Goal: Transaction & Acquisition: Book appointment/travel/reservation

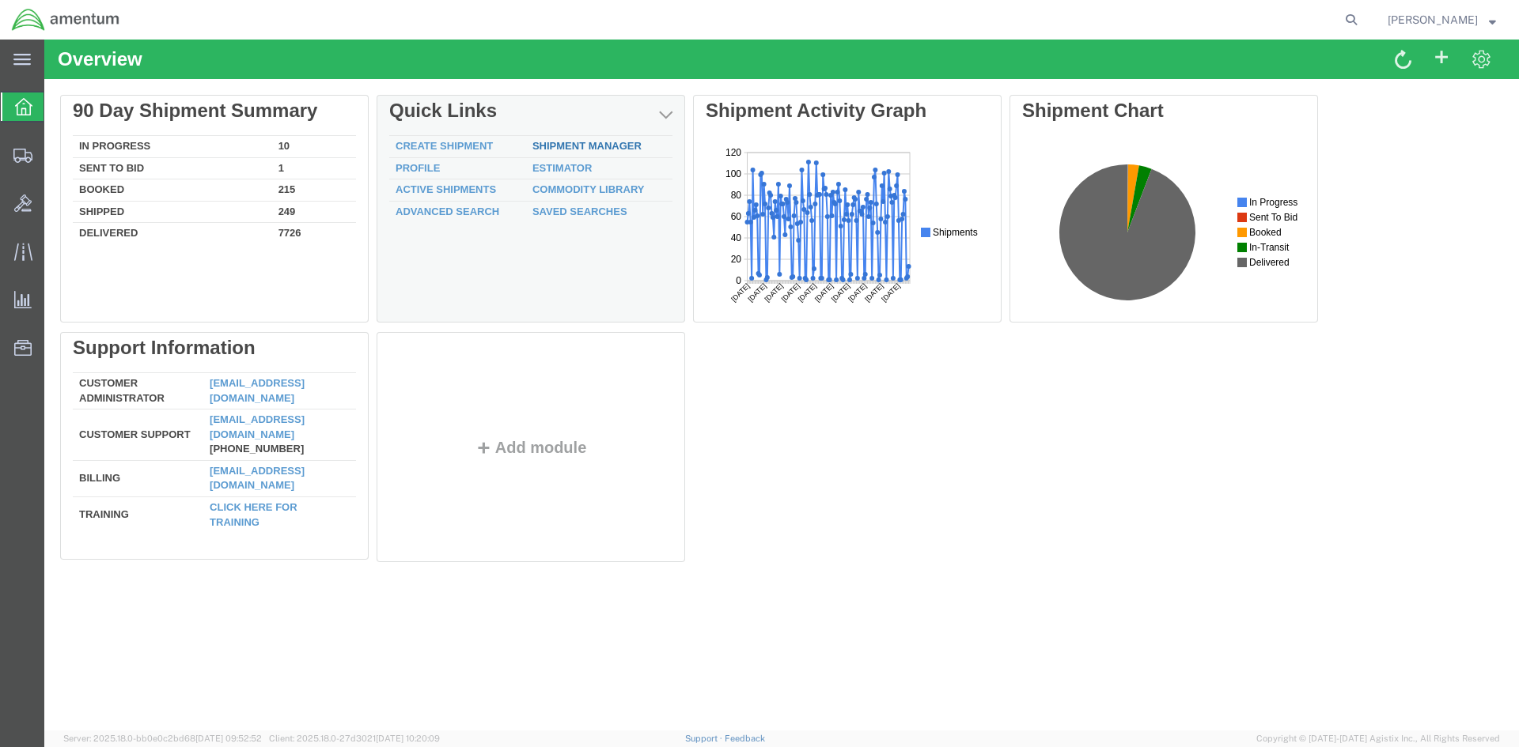
click at [557, 146] on link "Shipment Manager" at bounding box center [586, 146] width 109 height 12
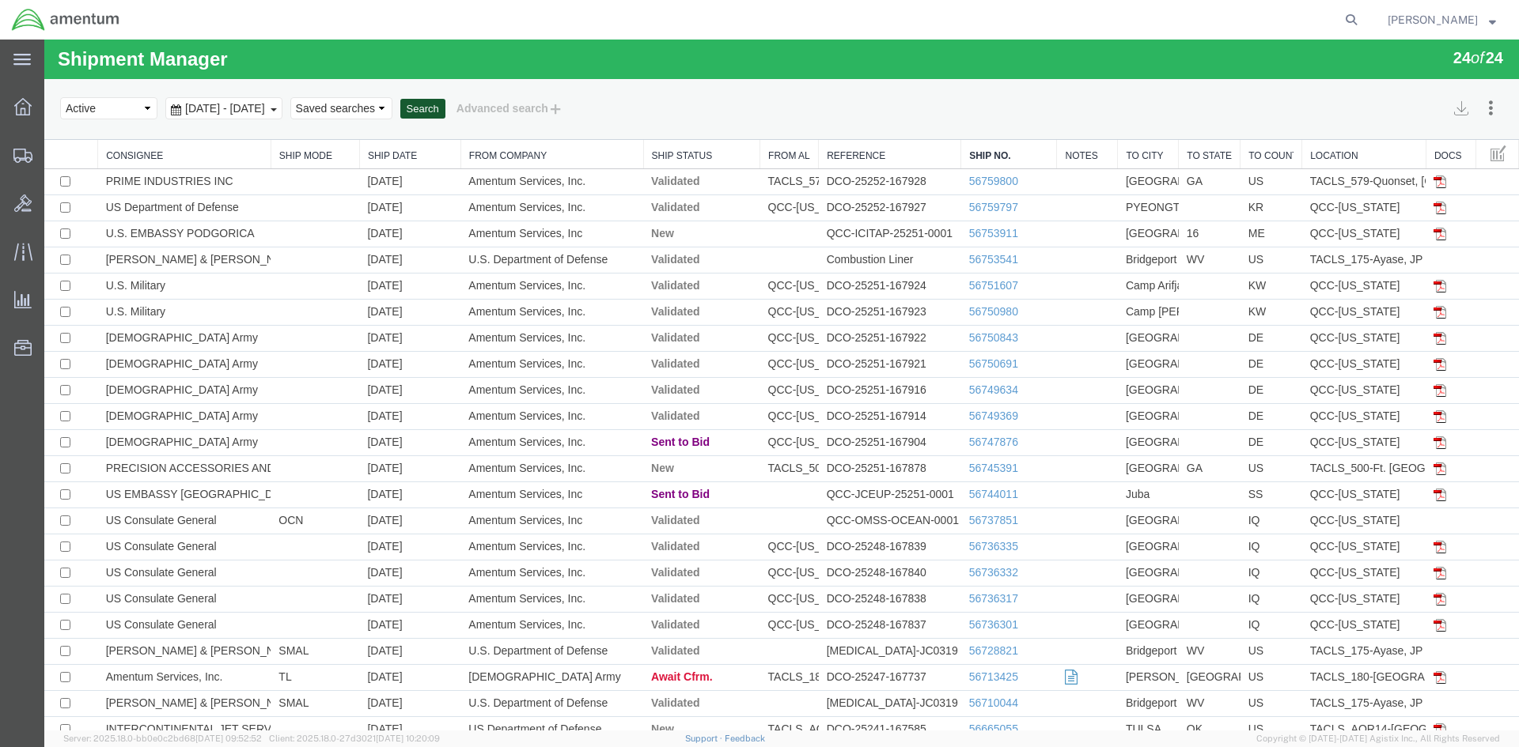
click at [445, 110] on button "Search" at bounding box center [422, 109] width 45 height 21
click at [445, 103] on button "Search" at bounding box center [422, 109] width 45 height 21
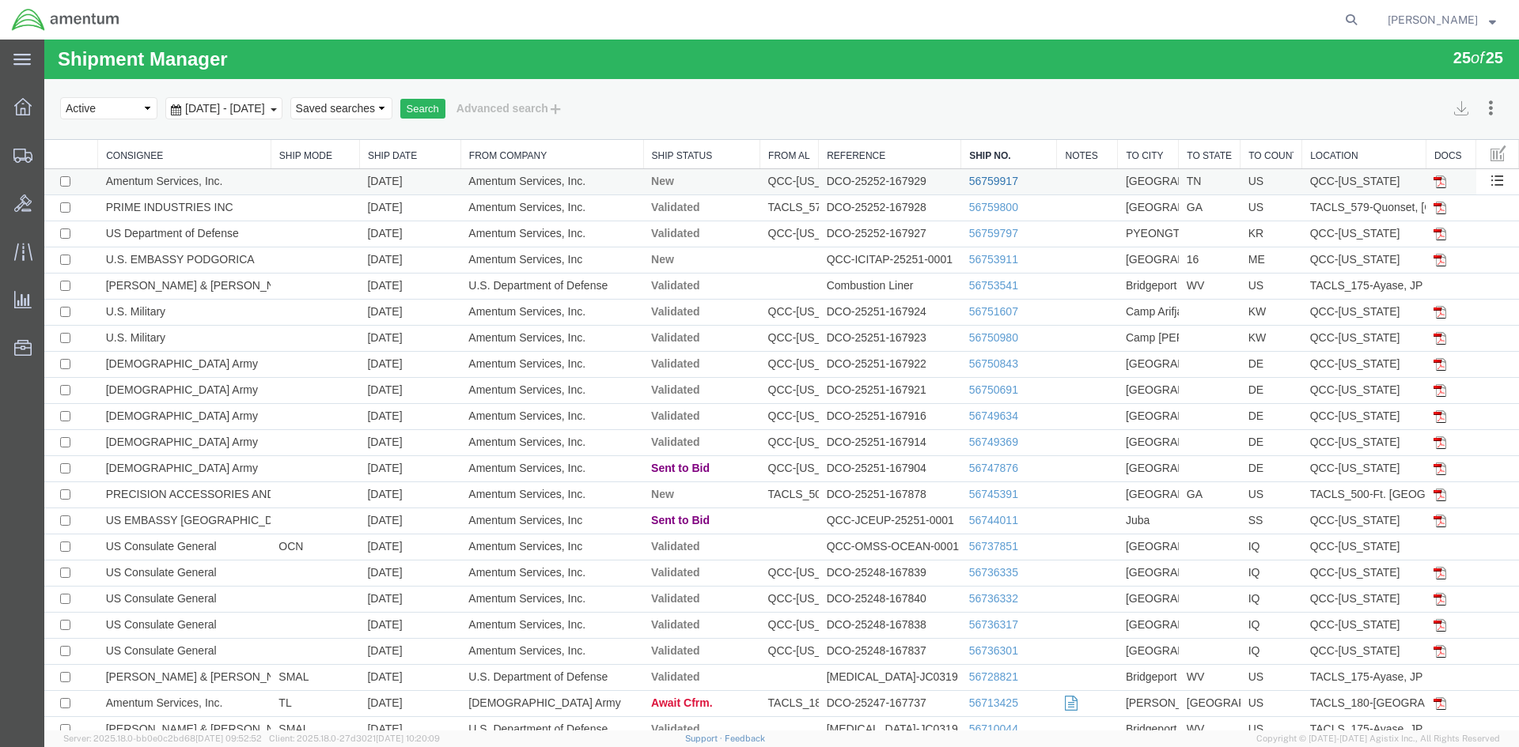
click at [998, 180] on link "56759917" at bounding box center [993, 181] width 49 height 13
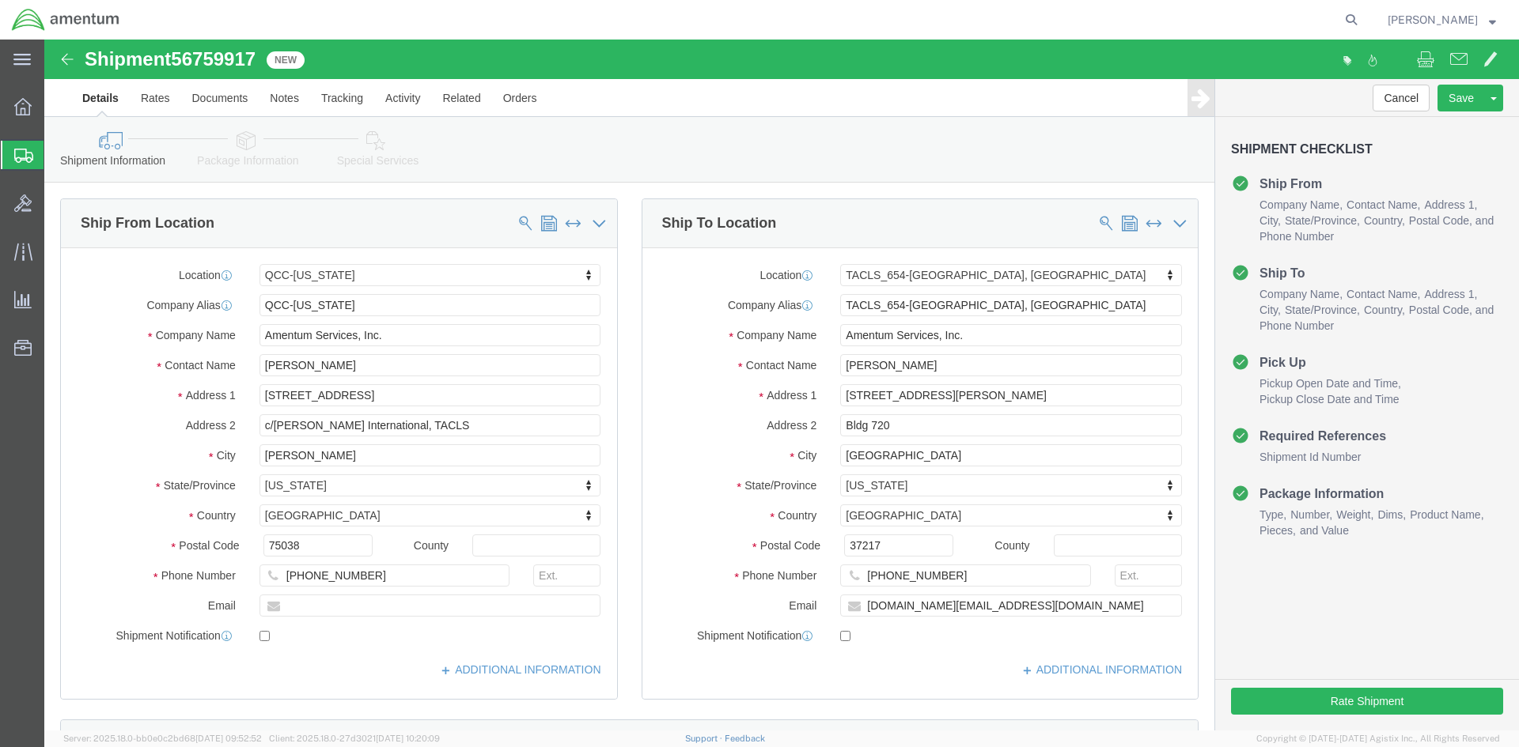
select select "42668"
select select "42726"
click button "Rate Shipment"
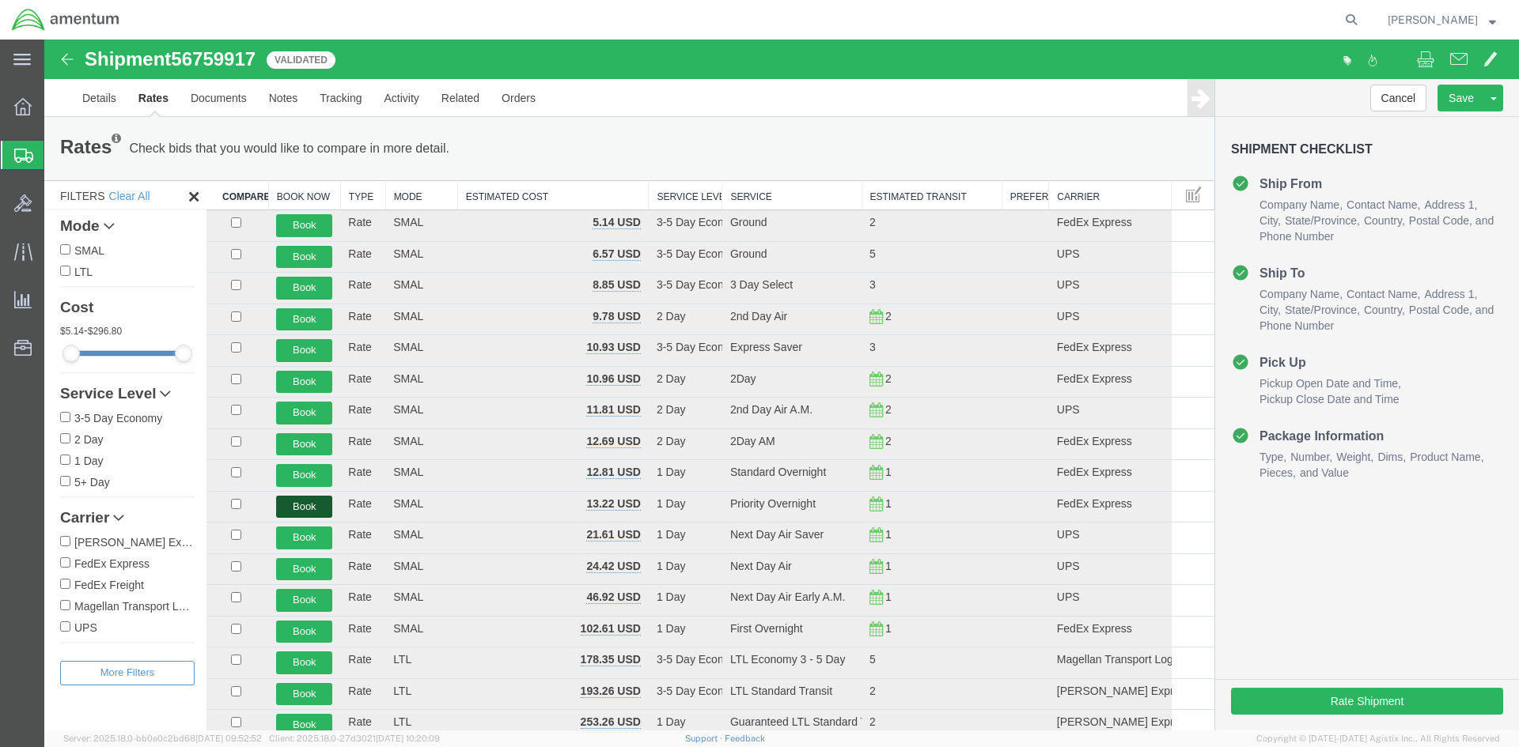
click at [298, 505] on button "Book" at bounding box center [304, 507] width 56 height 23
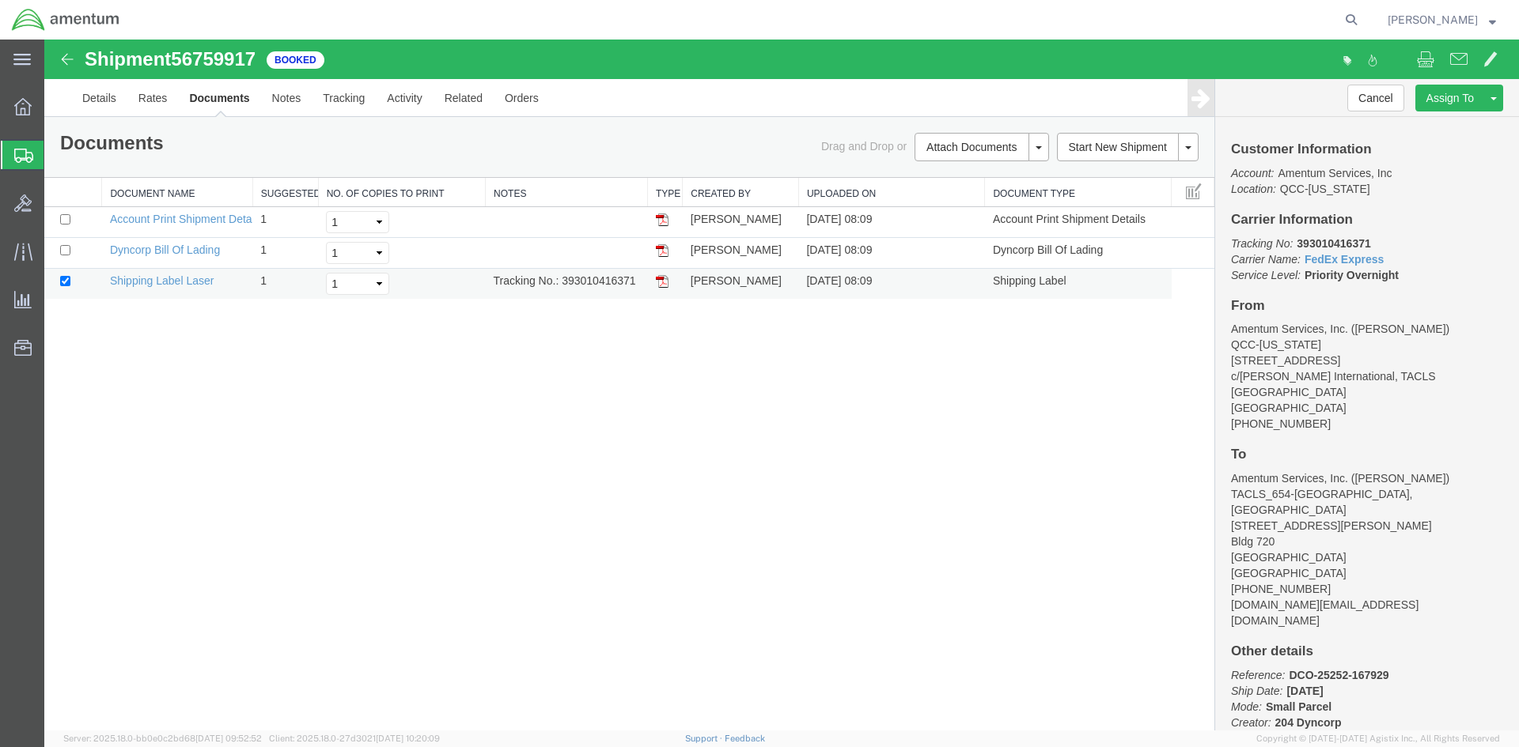
drag, startPoint x: 561, startPoint y: 280, endPoint x: 624, endPoint y: 279, distance: 63.3
click at [636, 280] on td "Tracking No.: 393010416371" at bounding box center [567, 284] width 162 height 31
copy td "393010416371"
click at [661, 278] on img at bounding box center [662, 281] width 13 height 13
click at [55, 108] on span "Overview" at bounding box center [49, 107] width 11 height 32
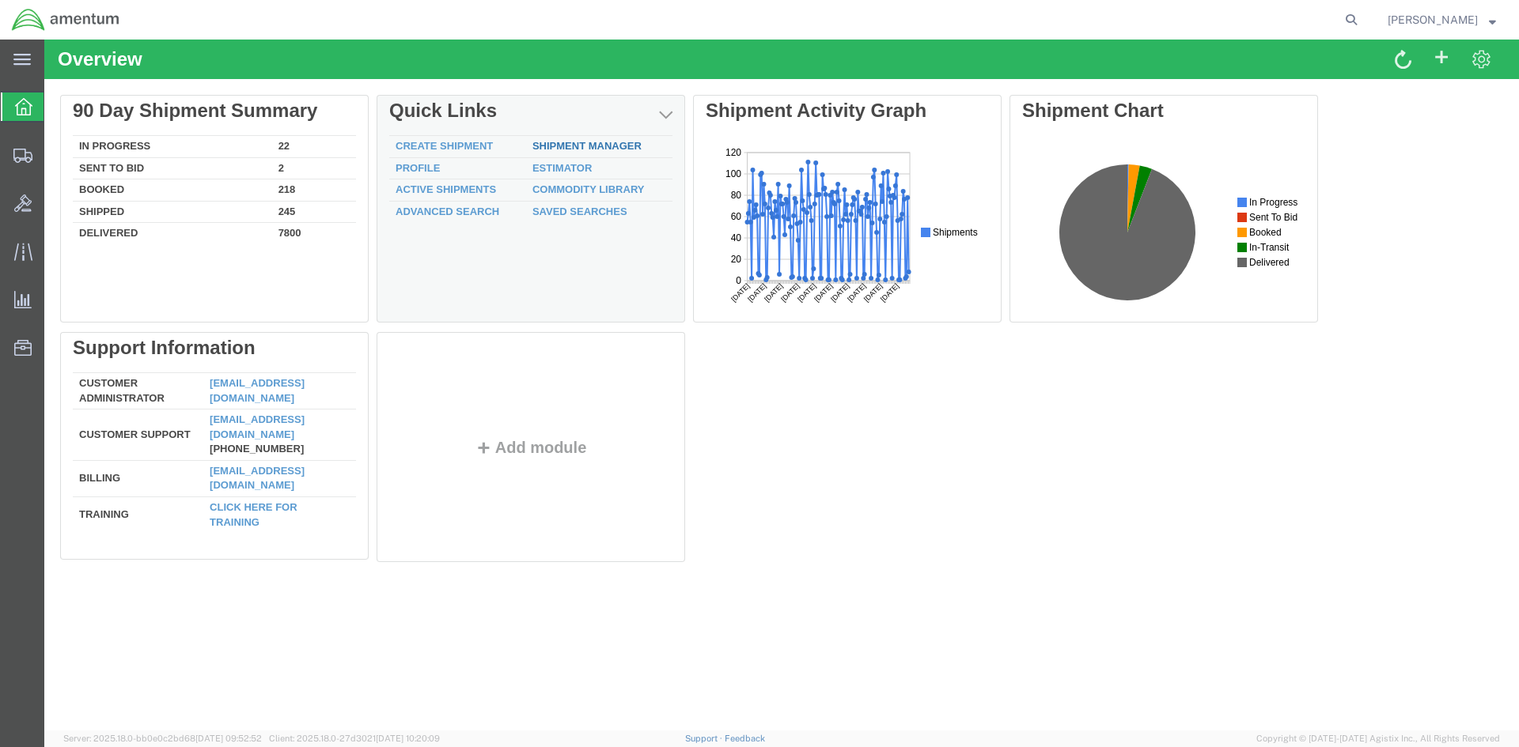
click at [577, 144] on link "Shipment Manager" at bounding box center [586, 146] width 109 height 12
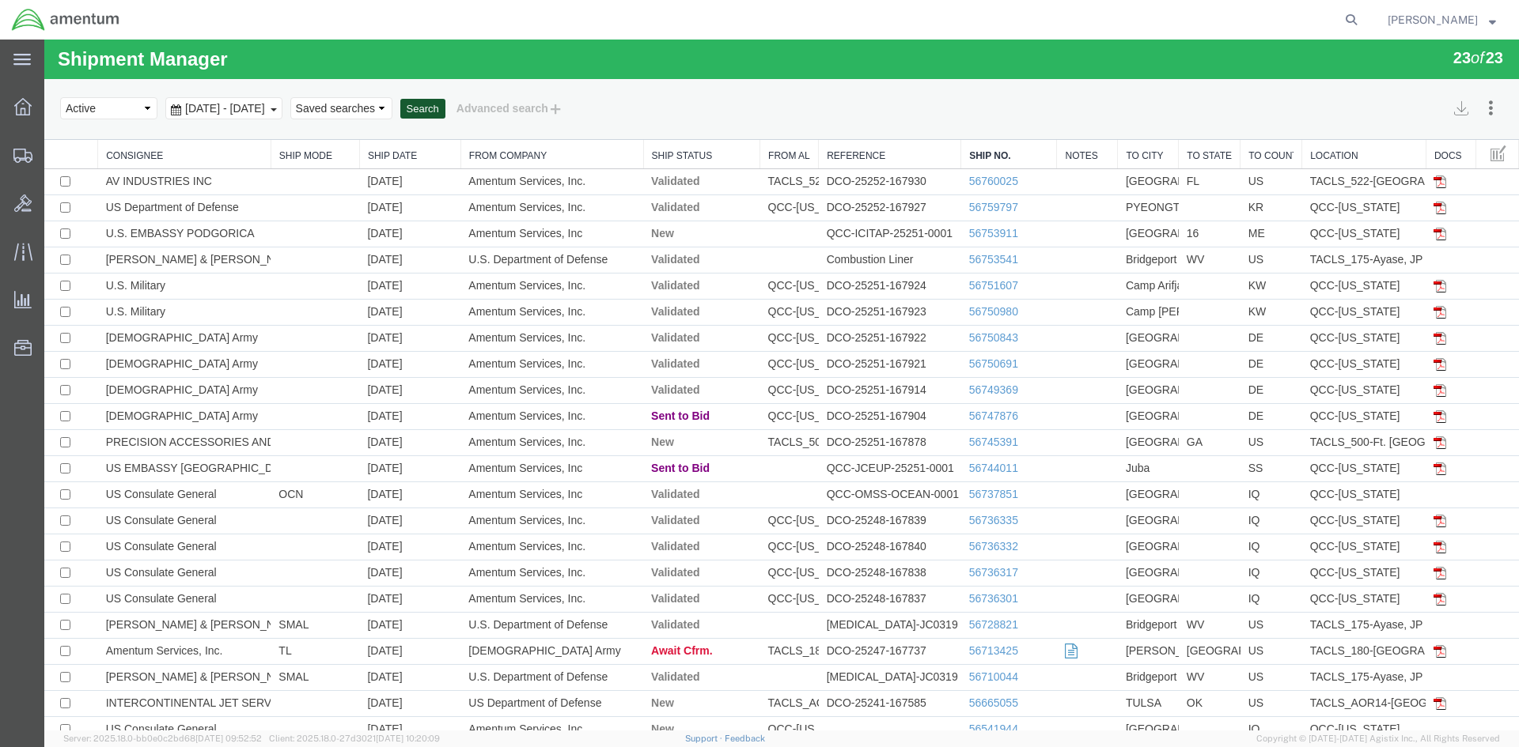
click at [445, 105] on button "Search" at bounding box center [422, 109] width 45 height 21
click at [445, 112] on button "Search" at bounding box center [422, 109] width 45 height 21
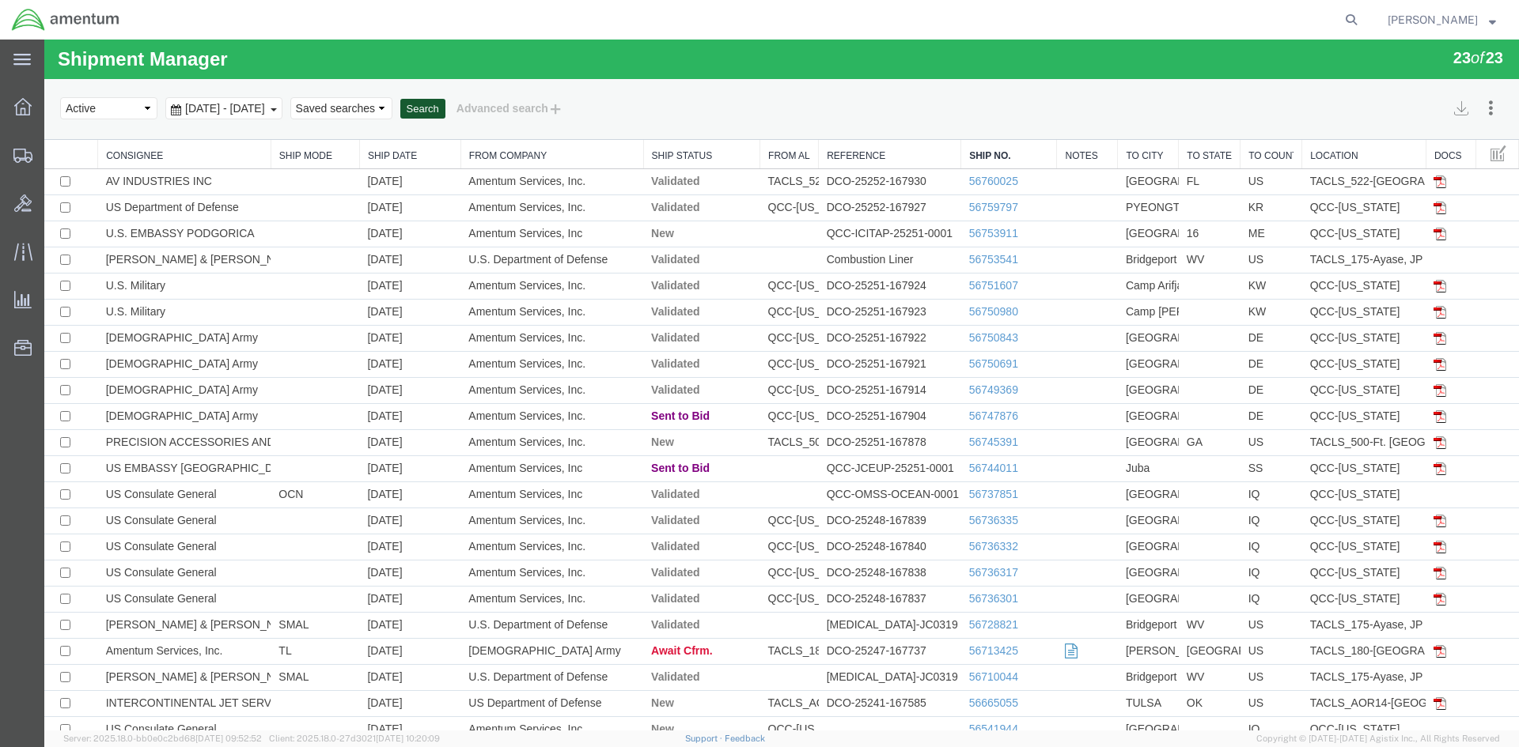
drag, startPoint x: 535, startPoint y: 153, endPoint x: 491, endPoint y: 112, distance: 59.9
click at [445, 112] on button "Search" at bounding box center [422, 109] width 45 height 21
click at [445, 113] on button "Search" at bounding box center [422, 109] width 45 height 21
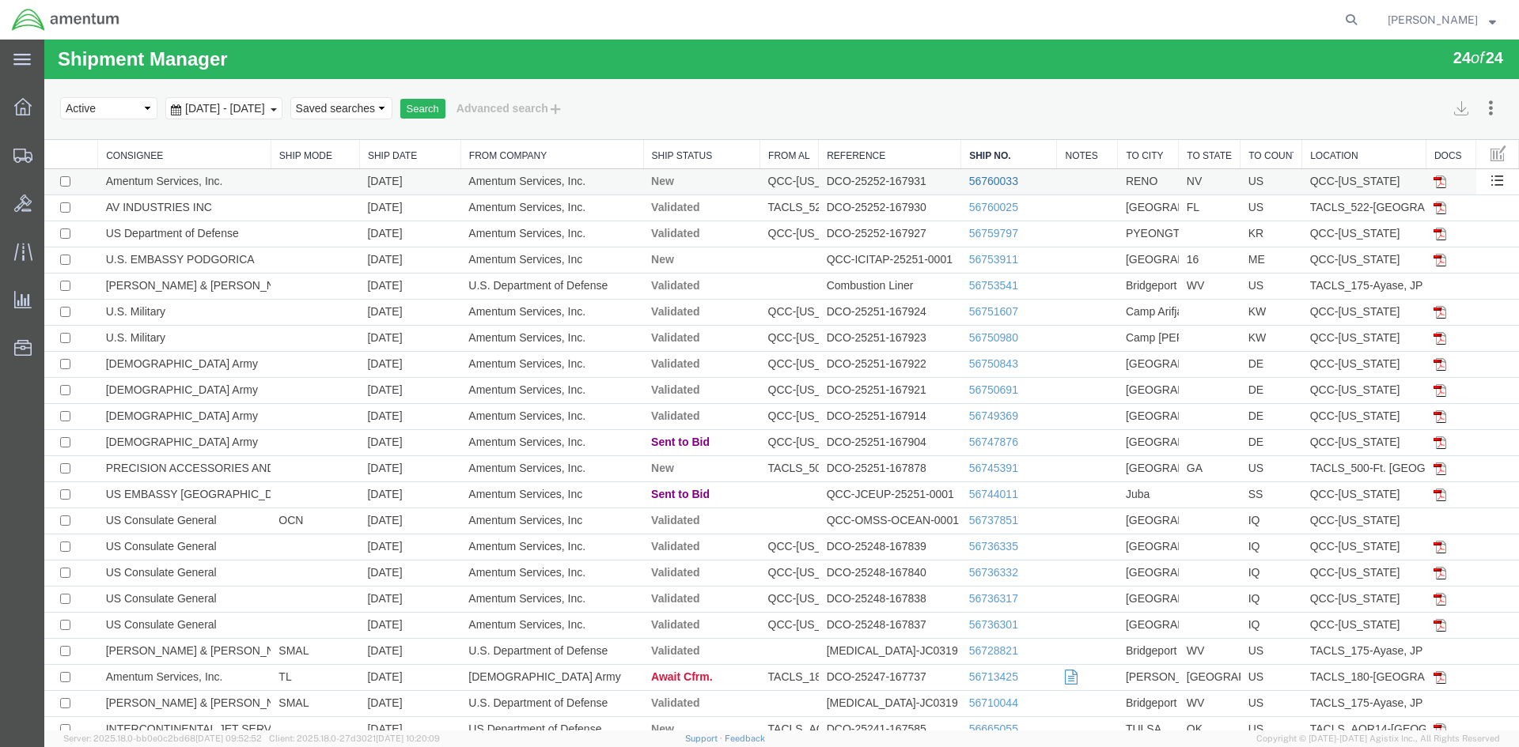
click at [976, 186] on link "56760033" at bounding box center [993, 181] width 49 height 13
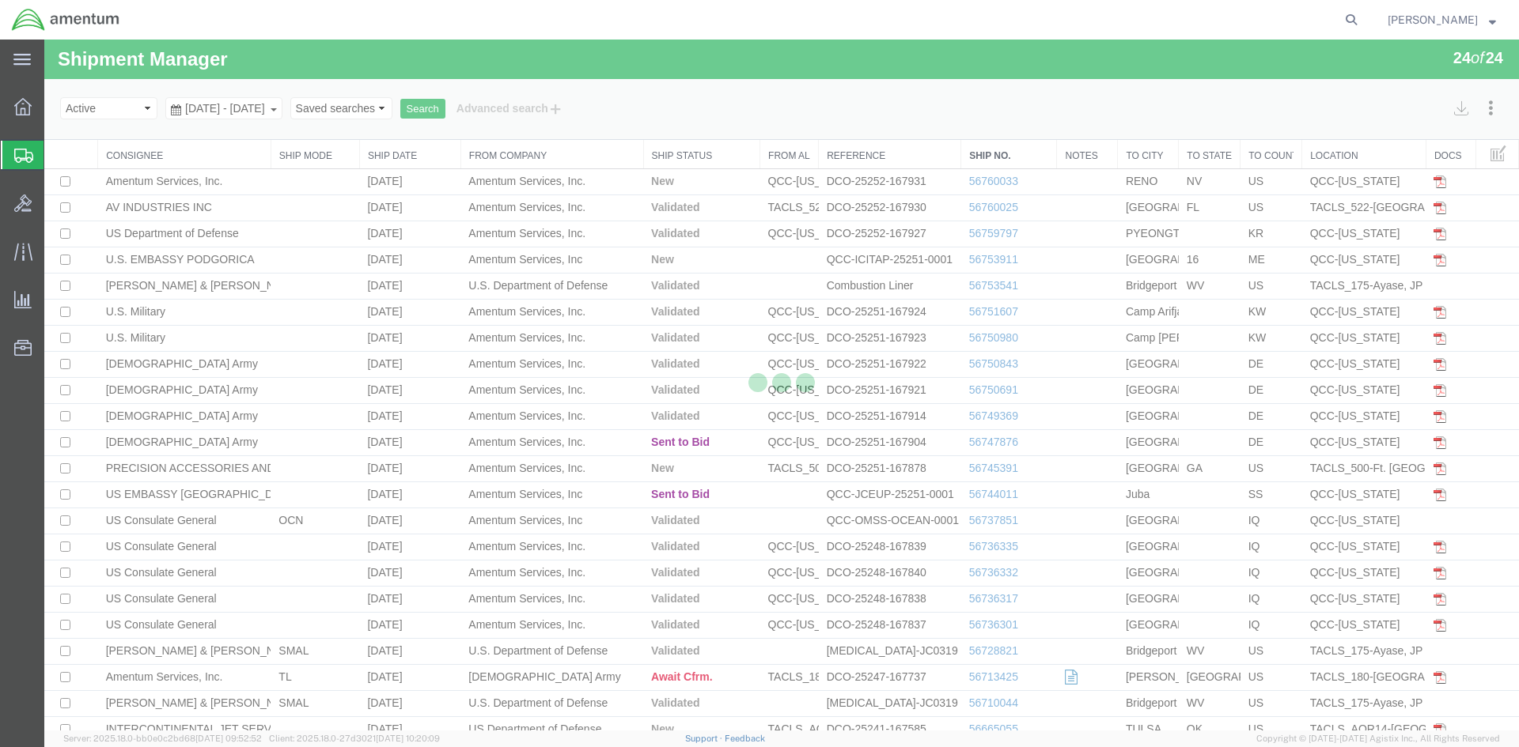
select select "42668"
select select "42690"
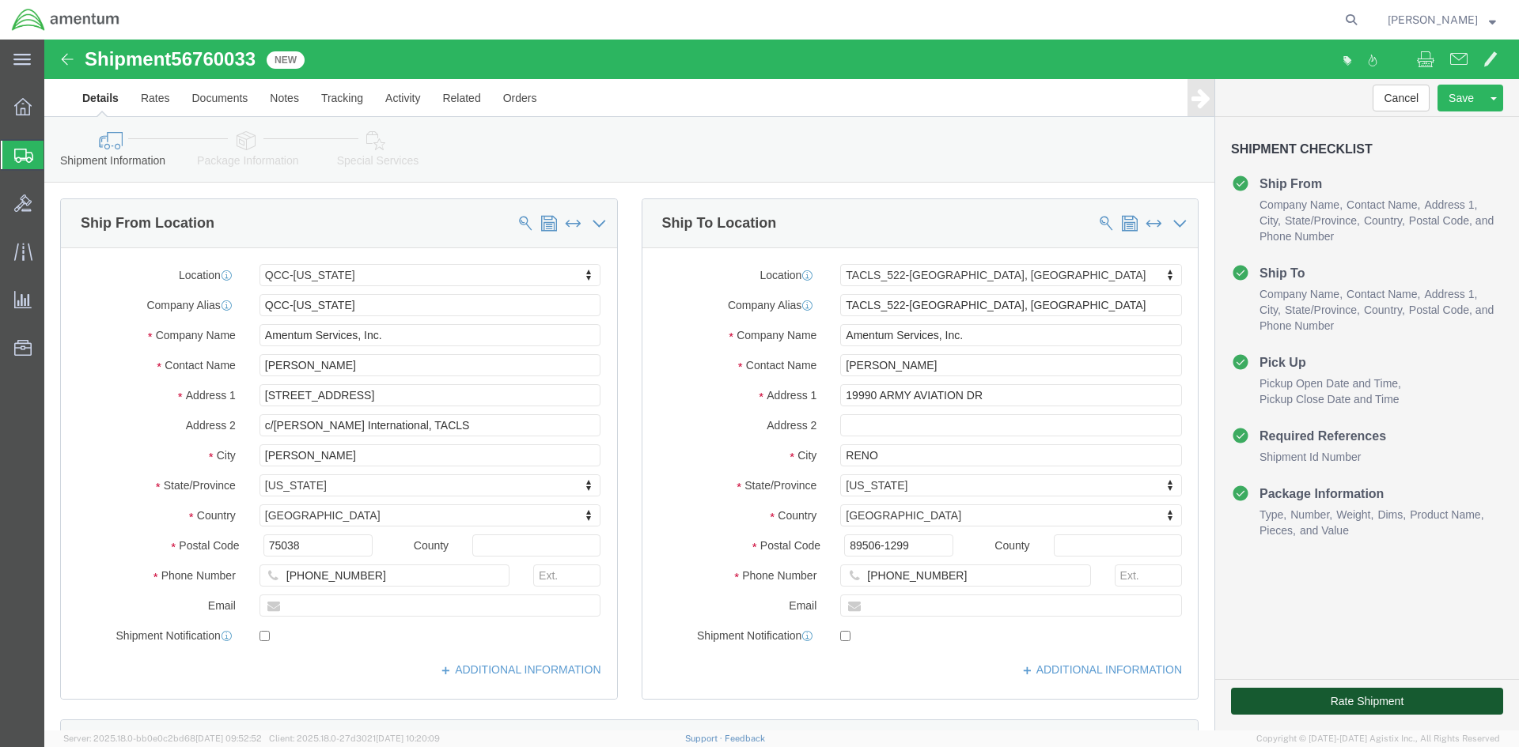
click button "Rate Shipment"
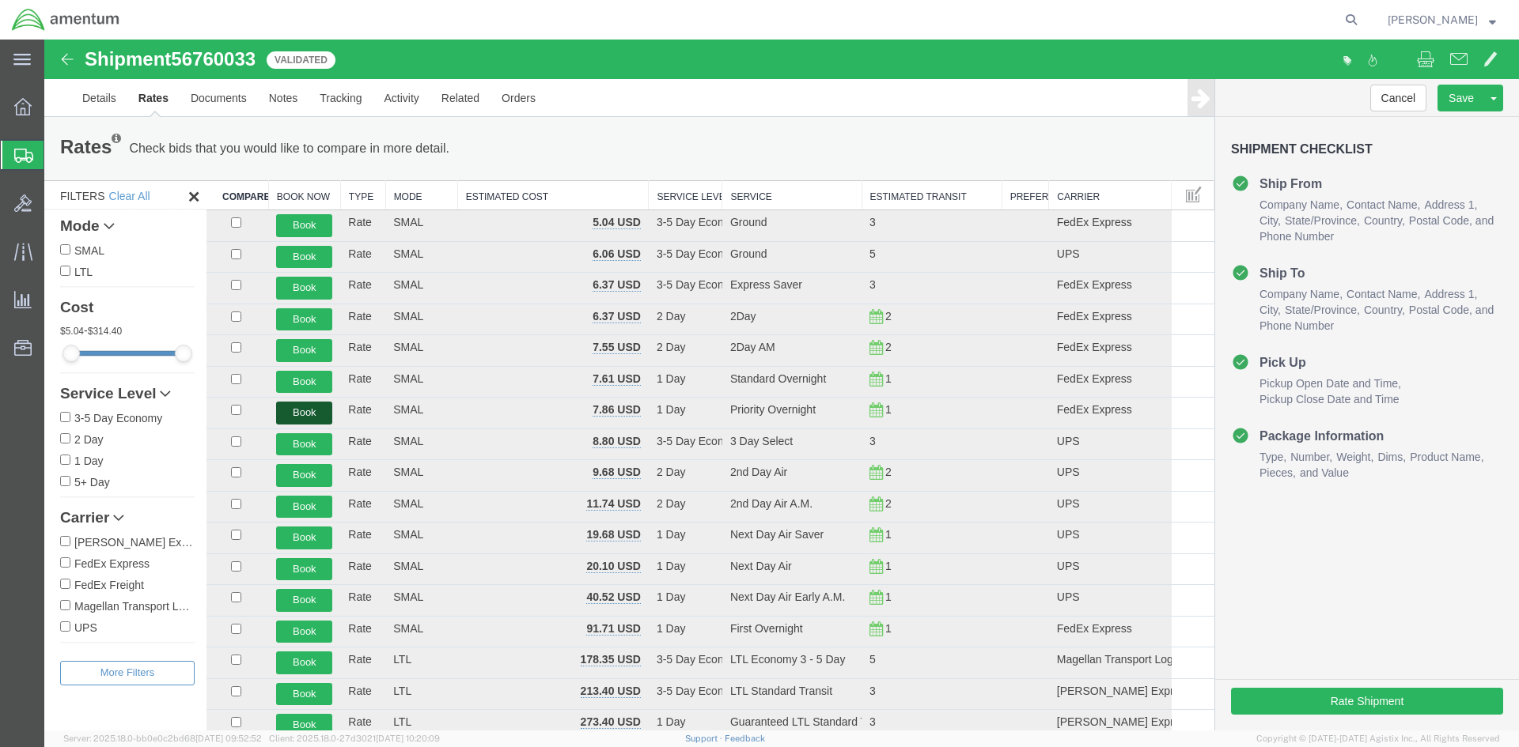
click at [300, 412] on button "Book" at bounding box center [304, 413] width 56 height 23
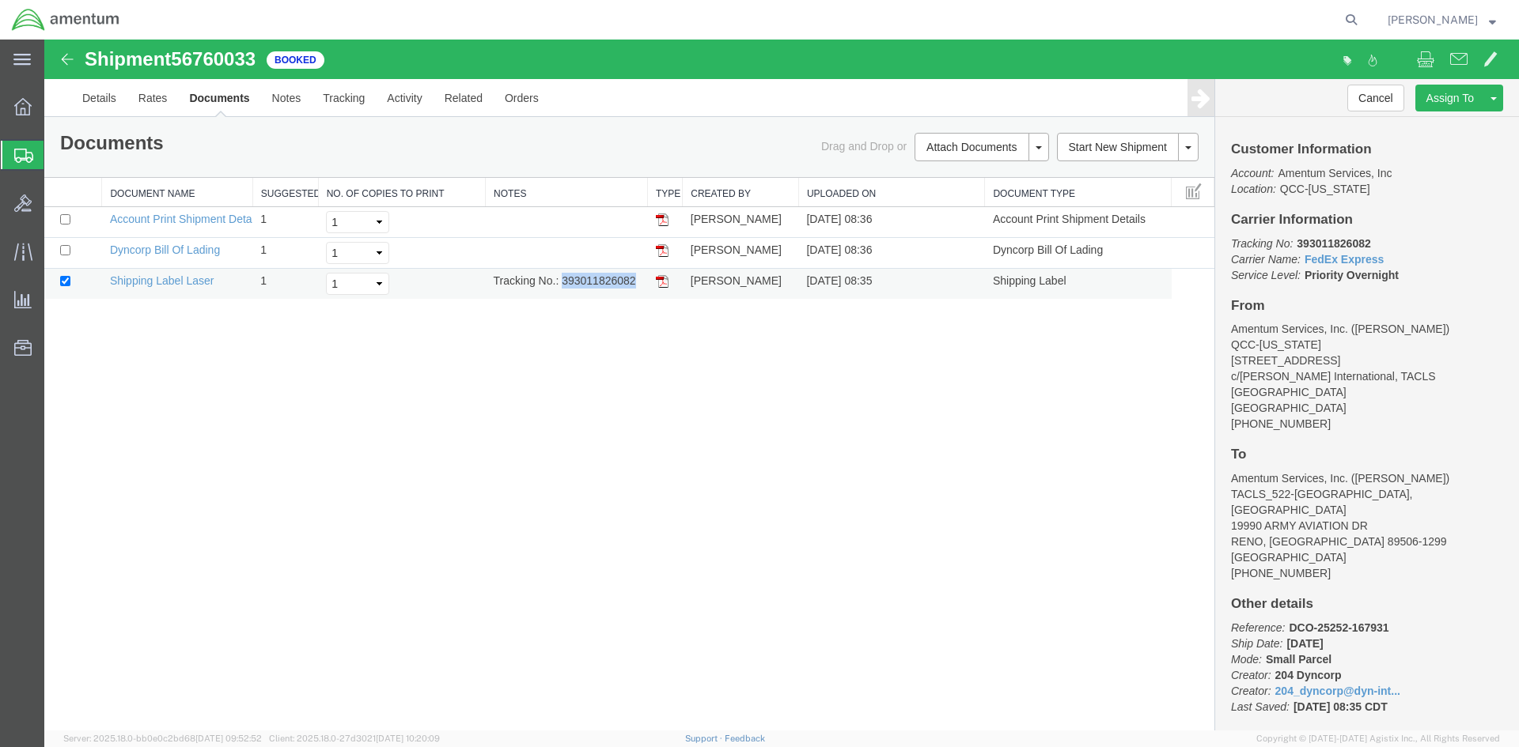
drag, startPoint x: 563, startPoint y: 279, endPoint x: 621, endPoint y: 282, distance: 57.8
click at [634, 278] on td "Tracking No.: 393011826082" at bounding box center [567, 284] width 162 height 31
copy td "393011826082"
click at [659, 282] on img at bounding box center [662, 281] width 13 height 13
click at [55, 101] on span "Overview" at bounding box center [49, 107] width 11 height 32
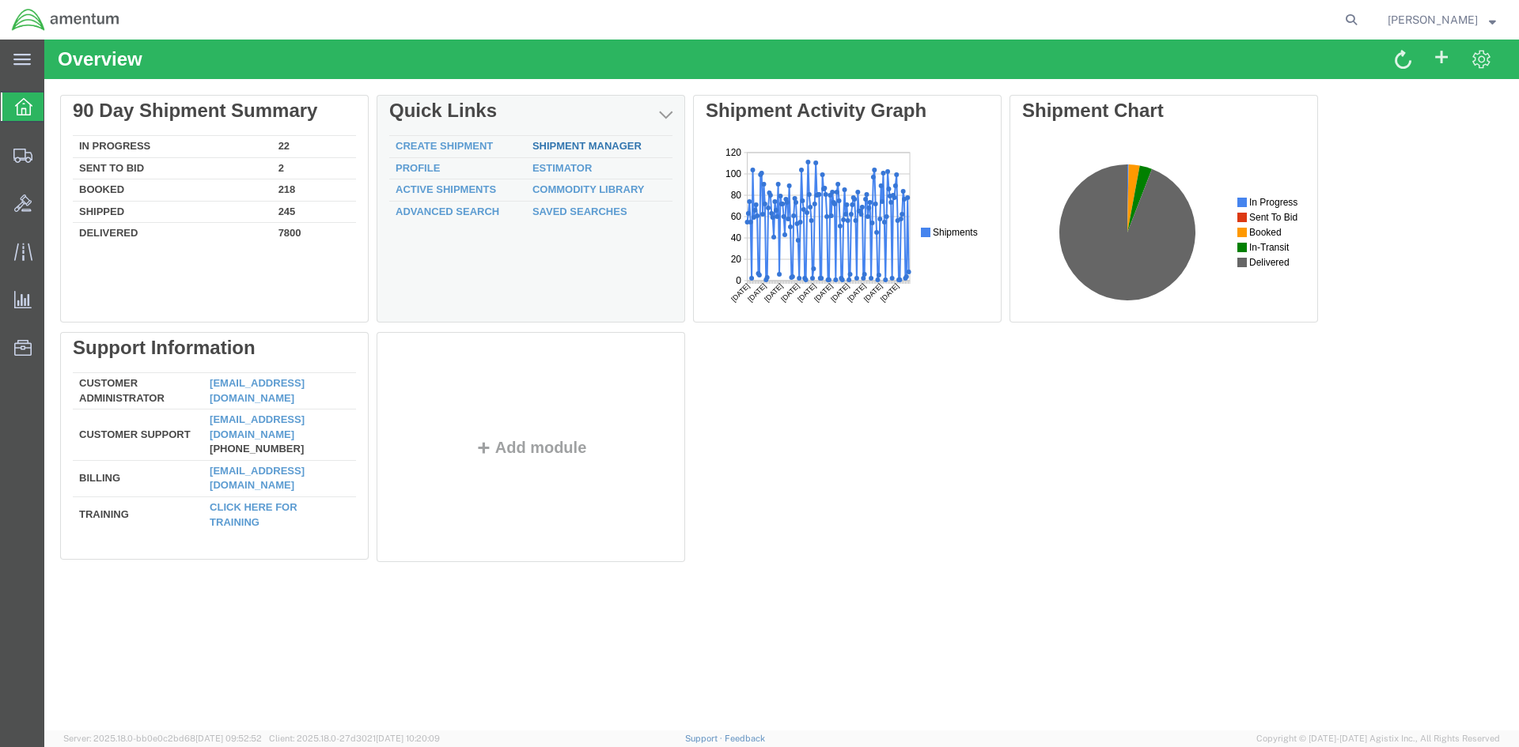
click at [572, 146] on link "Shipment Manager" at bounding box center [586, 146] width 109 height 12
